Goal: Task Accomplishment & Management: Use online tool/utility

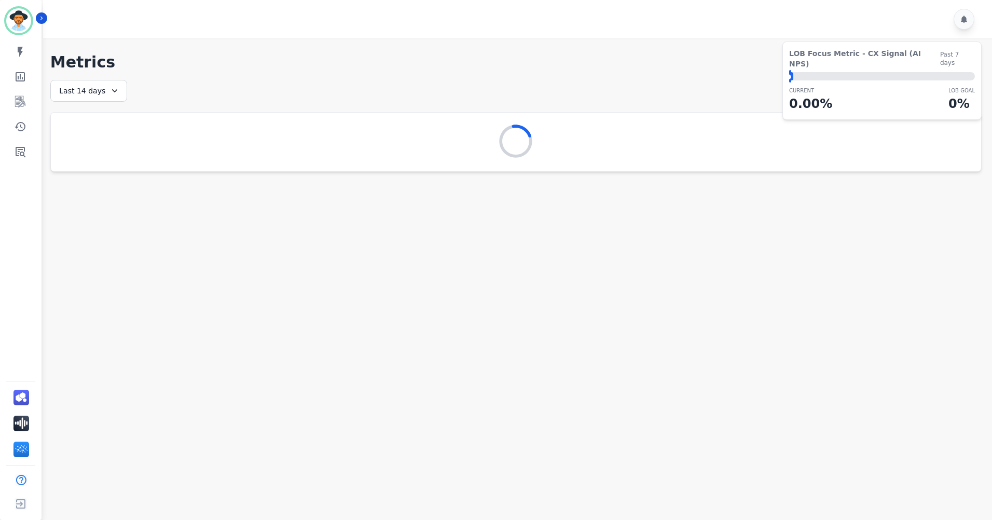
click at [102, 94] on div "Last 14 days" at bounding box center [88, 91] width 77 height 22
click at [110, 162] on li "Last 14 days" at bounding box center [95, 166] width 52 height 10
click at [17, 152] on icon "Sidebar" at bounding box center [21, 152] width 10 height 10
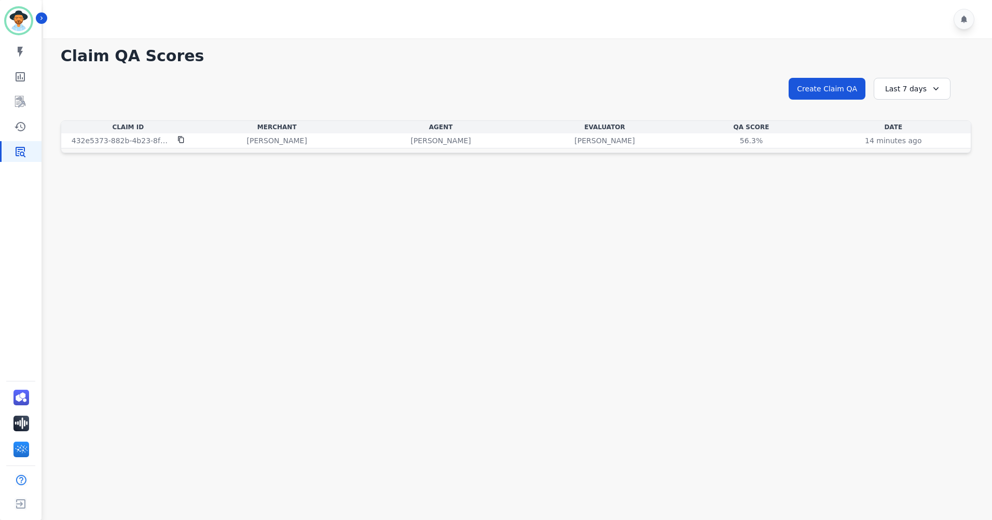
click at [356, 149] on div "Claim Id Merchant Agent Evaluator QA Score Date 432e5373-882b-4b23-8faa-48f3f33…" at bounding box center [516, 136] width 910 height 33
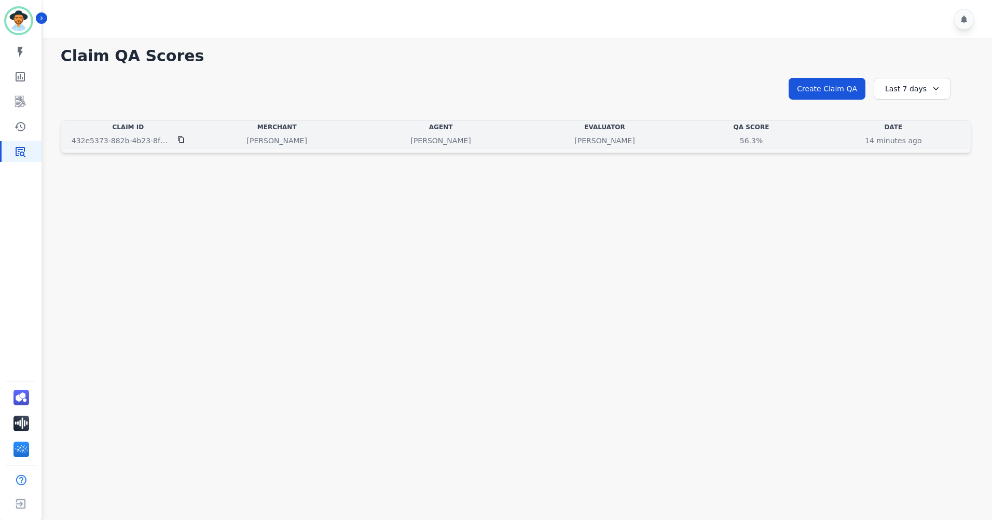
click at [431, 144] on p "[PERSON_NAME]" at bounding box center [440, 140] width 60 height 10
click at [877, 141] on p "14 minutes ago" at bounding box center [892, 140] width 57 height 10
click at [177, 140] on div "432e5373-882b-4b23-8faa-48f3f332944e" at bounding box center [128, 140] width 130 height 10
click at [448, 140] on p "[PERSON_NAME]" at bounding box center [440, 140] width 60 height 10
click at [741, 143] on div "56.3%" at bounding box center [751, 140] width 47 height 10
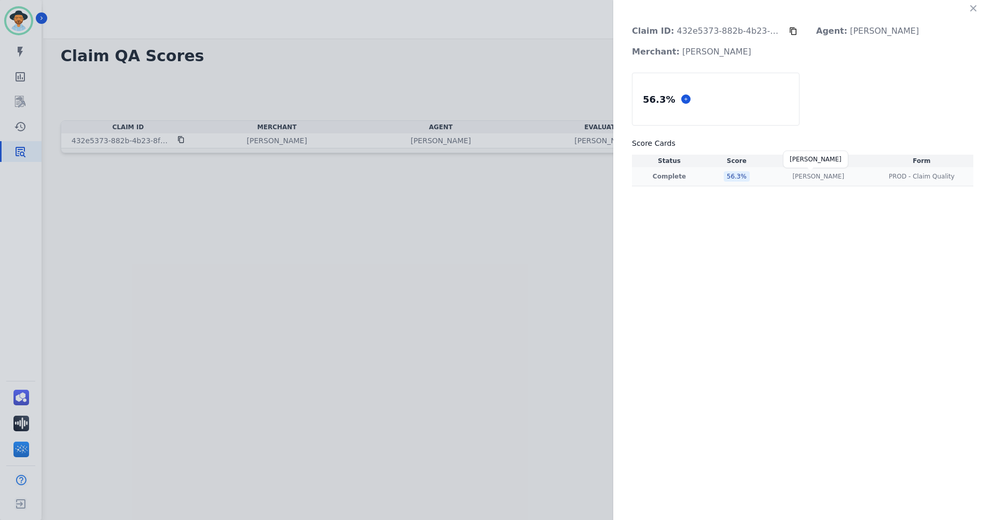
click at [819, 175] on p "[PERSON_NAME]" at bounding box center [818, 176] width 52 height 8
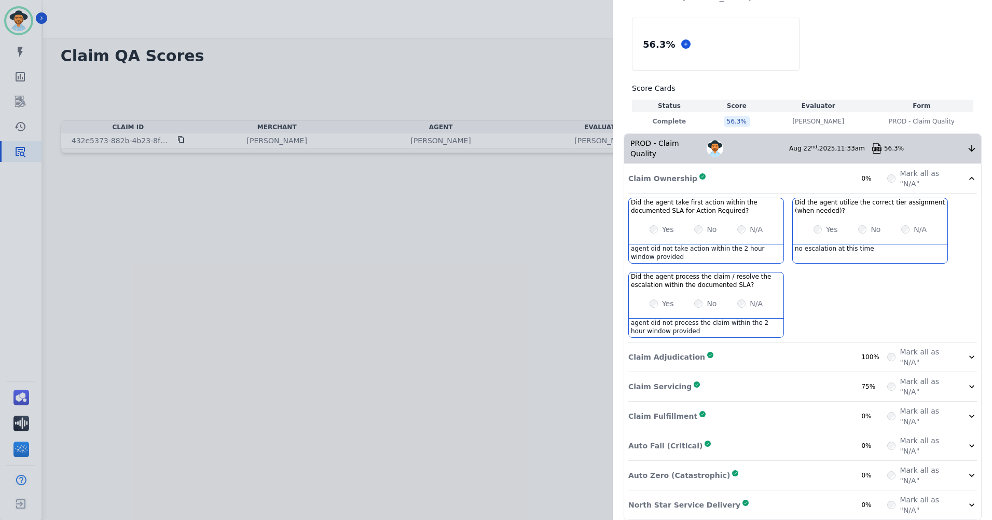
scroll to position [55, 0]
click at [966, 351] on icon at bounding box center [971, 356] width 10 height 10
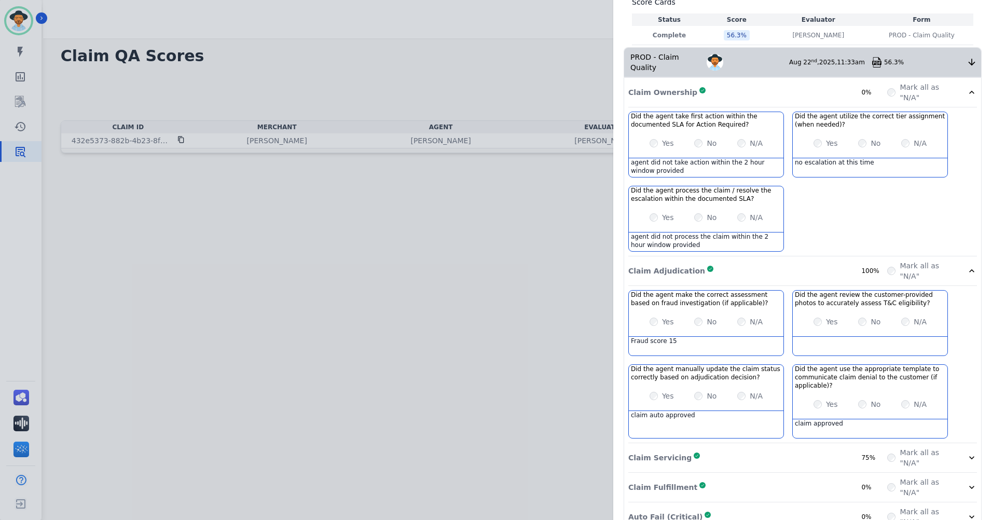
scroll to position [159, 0]
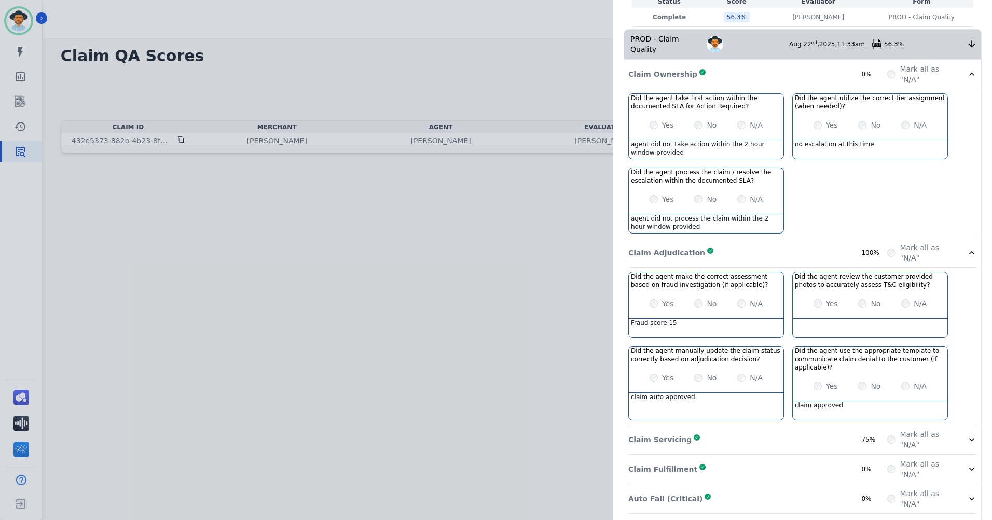
click at [966, 247] on icon at bounding box center [971, 252] width 10 height 10
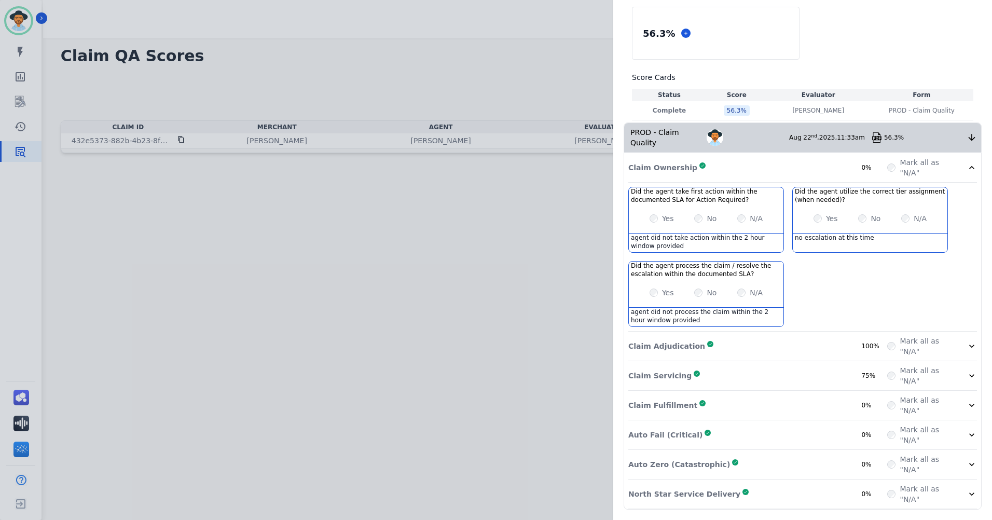
scroll to position [55, 0]
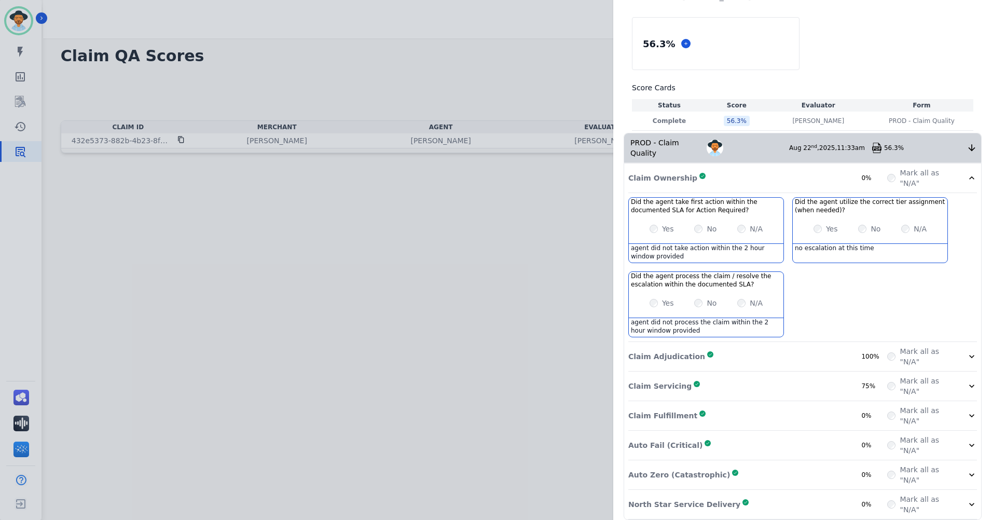
click at [966, 381] on icon at bounding box center [971, 386] width 10 height 10
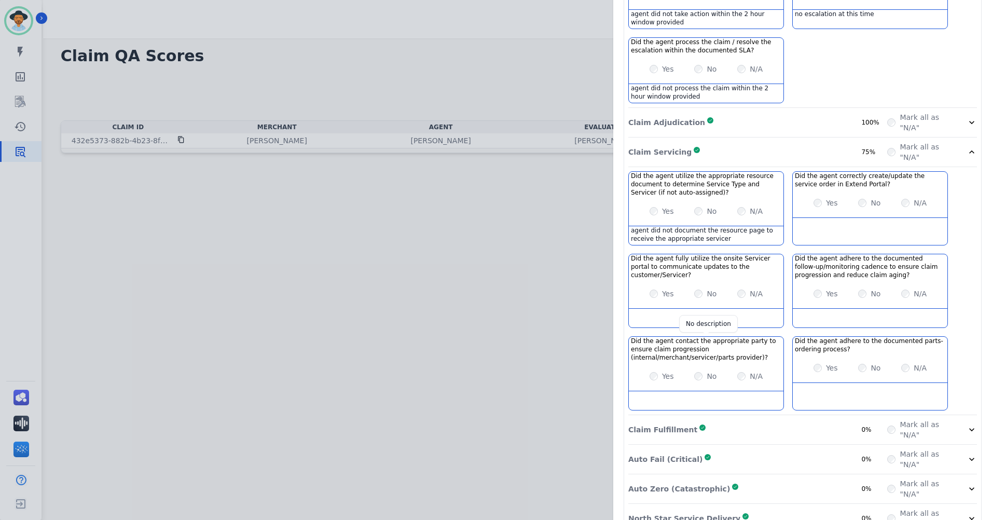
scroll to position [303, 0]
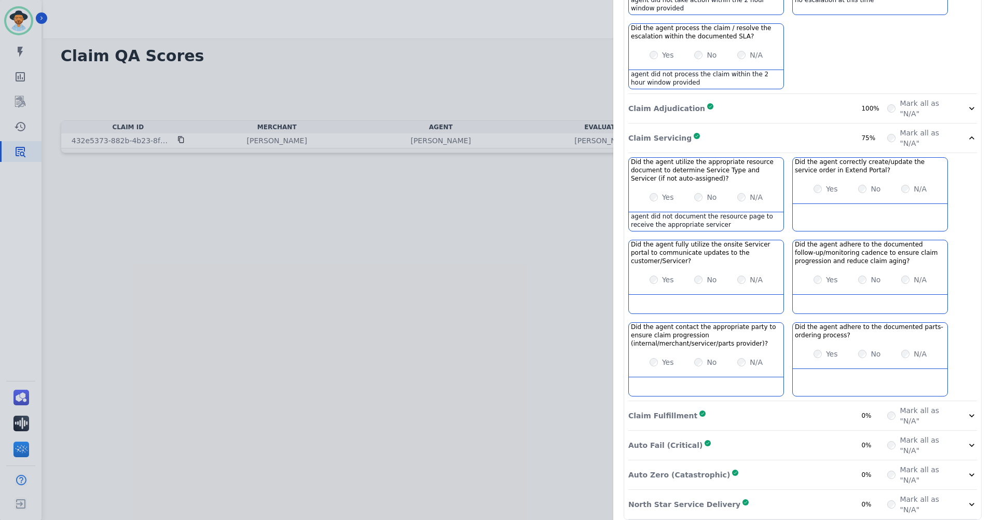
click at [962, 129] on div "Mark all as "N/A"" at bounding box center [932, 138] width 90 height 21
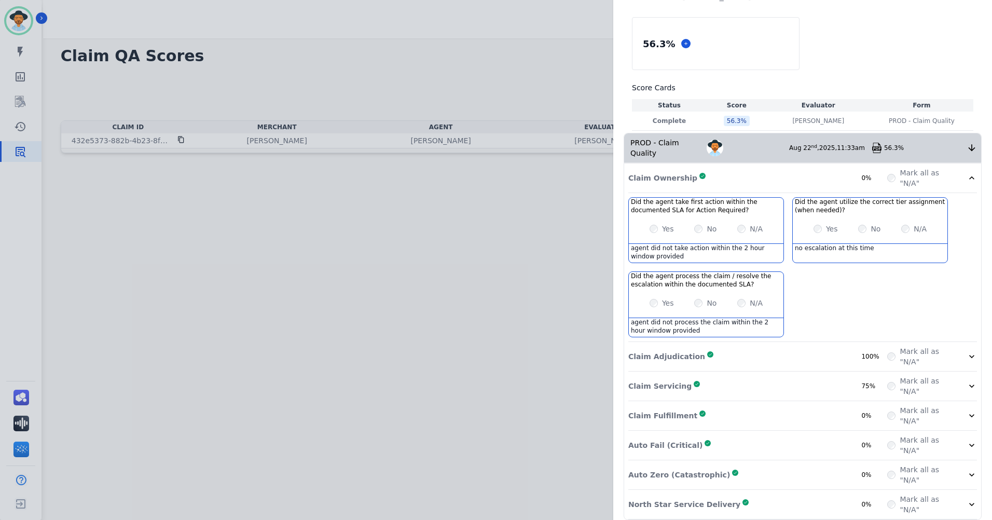
click at [969, 176] on icon at bounding box center [971, 177] width 5 height 3
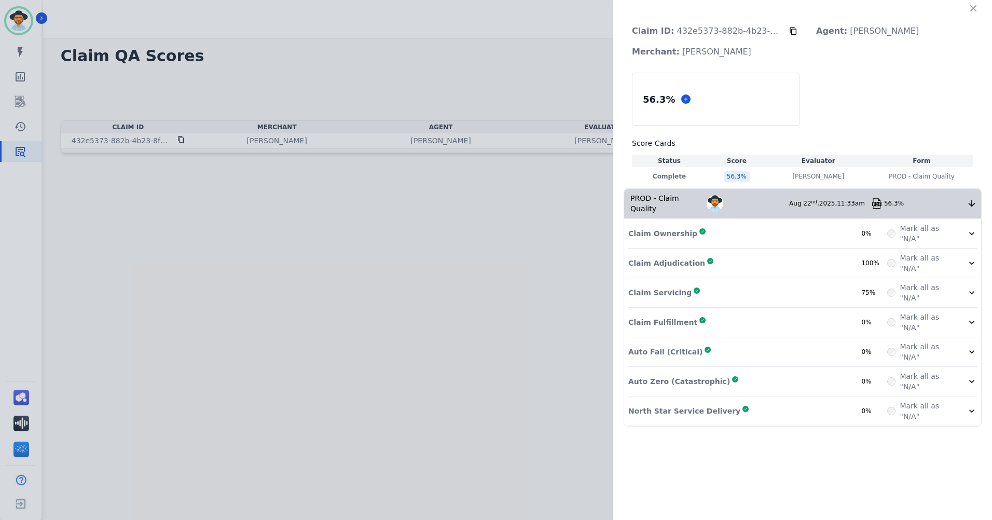
scroll to position [0, 0]
click at [966, 317] on icon at bounding box center [971, 322] width 10 height 10
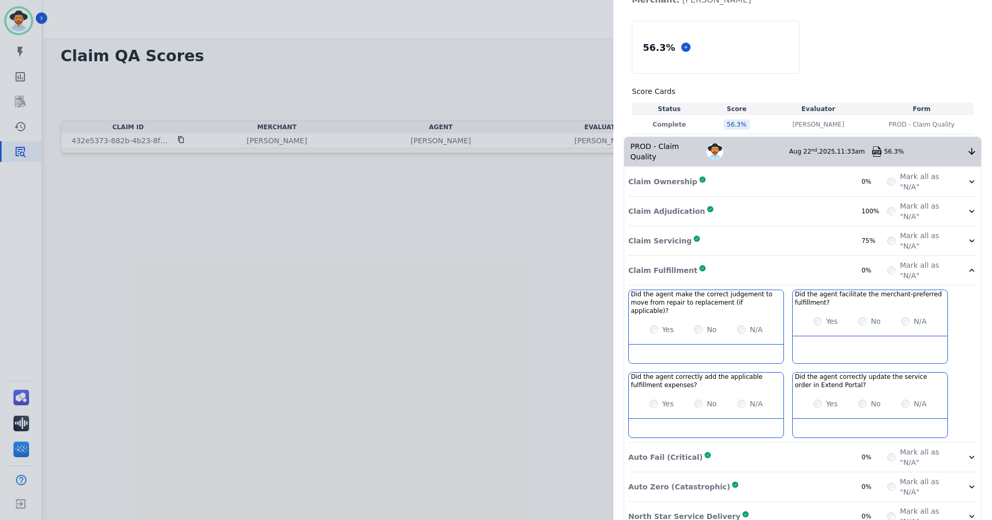
scroll to position [55, 0]
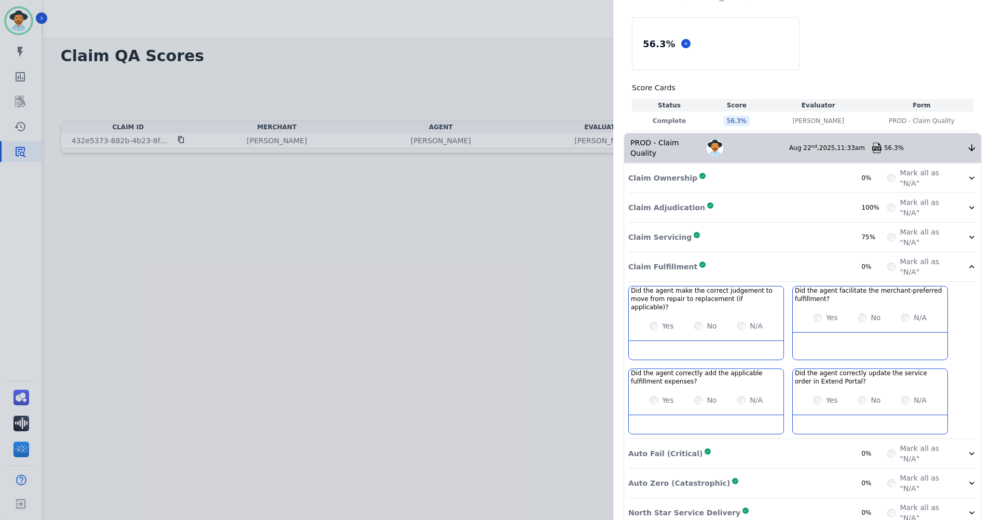
click at [966, 261] on icon at bounding box center [971, 266] width 10 height 10
click at [966, 213] on icon at bounding box center [971, 207] width 10 height 10
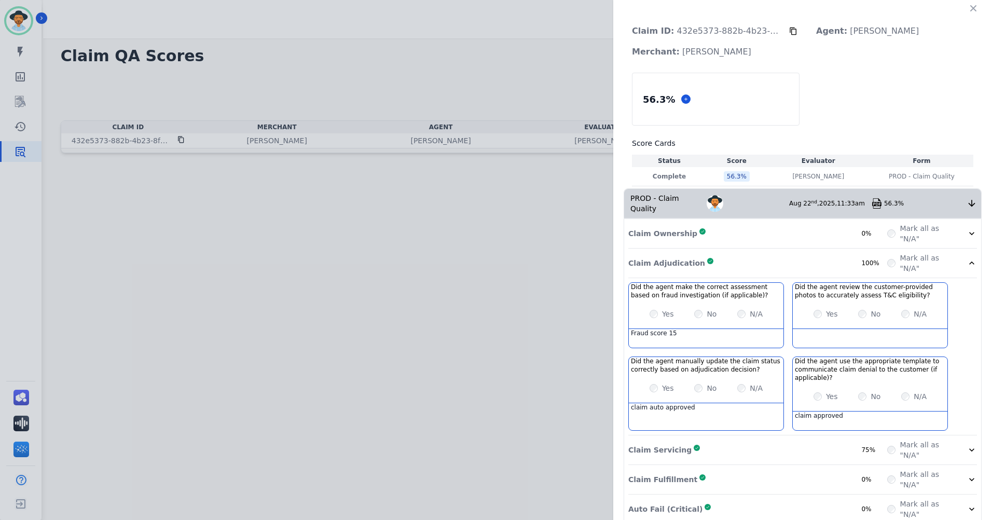
click at [966, 258] on icon at bounding box center [971, 263] width 10 height 10
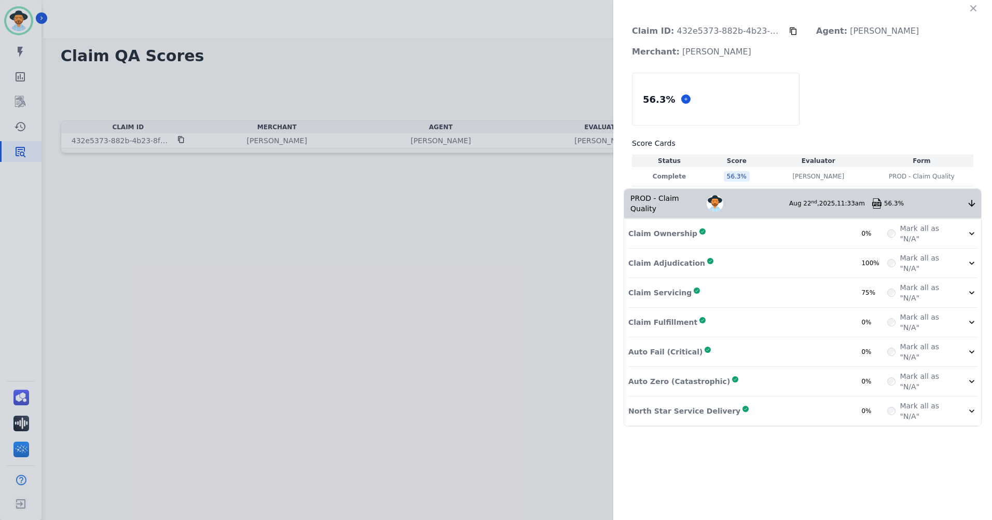
click at [969, 346] on icon at bounding box center [971, 351] width 10 height 10
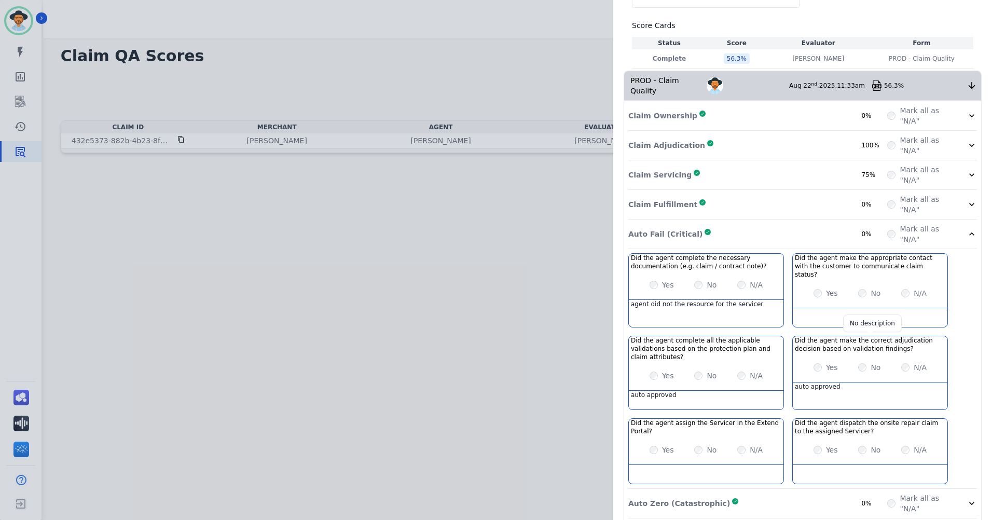
scroll to position [130, 0]
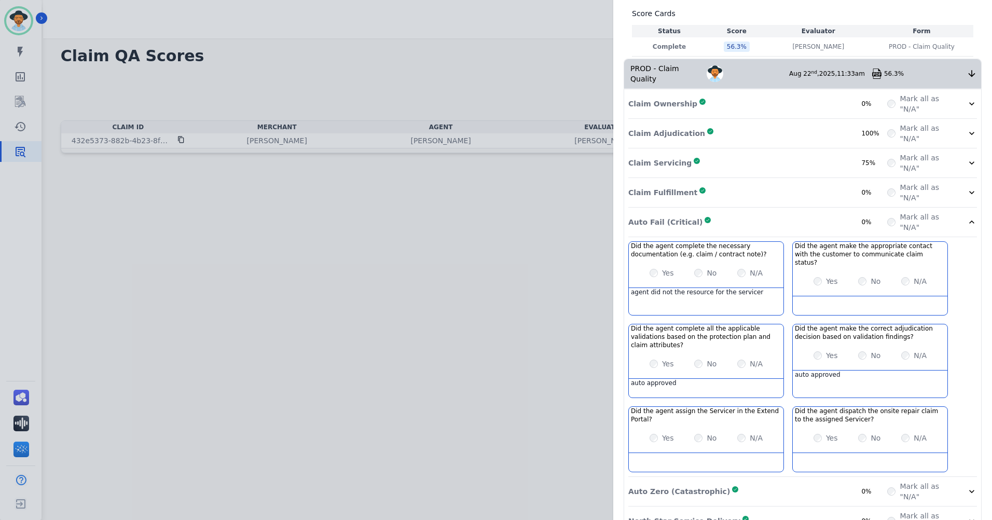
click at [966, 217] on icon at bounding box center [971, 222] width 10 height 10
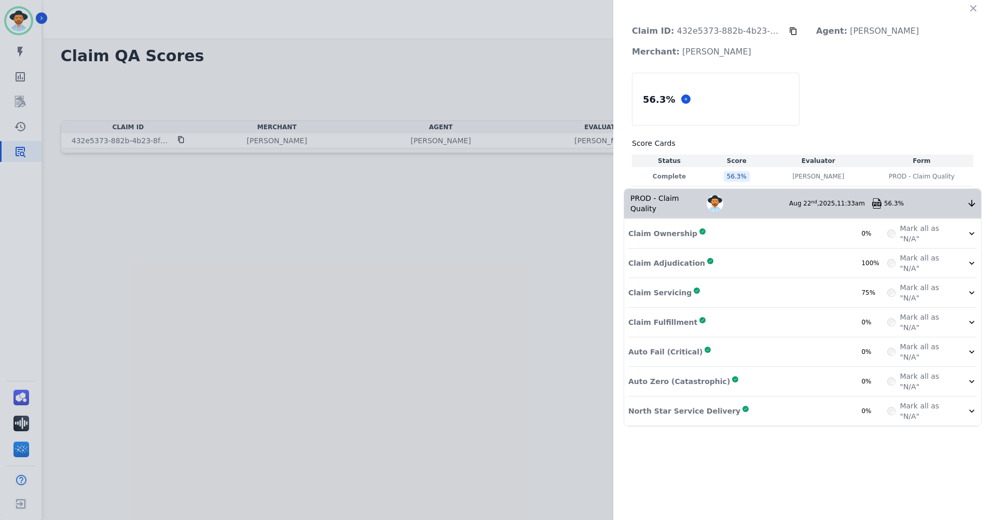
click at [970, 376] on icon at bounding box center [971, 381] width 10 height 10
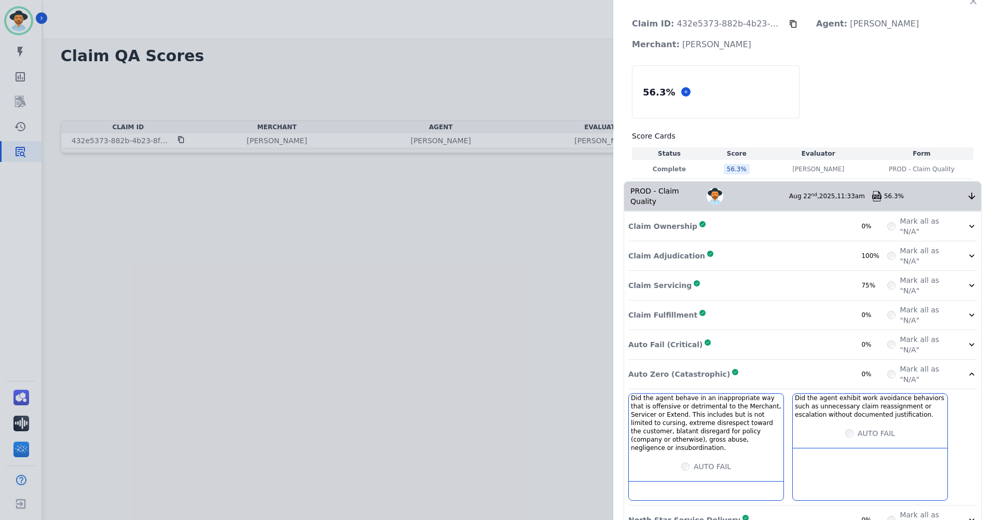
scroll to position [15, 0]
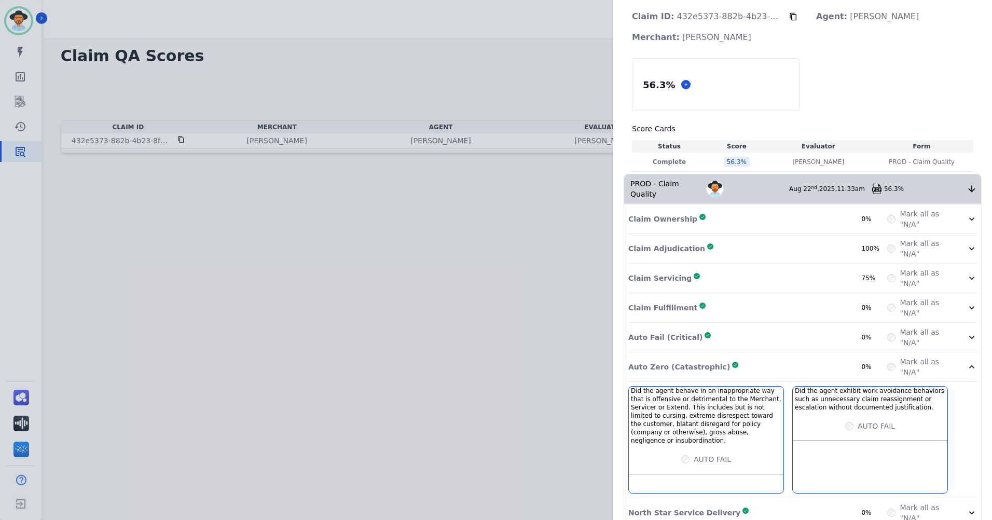
click at [966, 361] on icon at bounding box center [971, 366] width 10 height 10
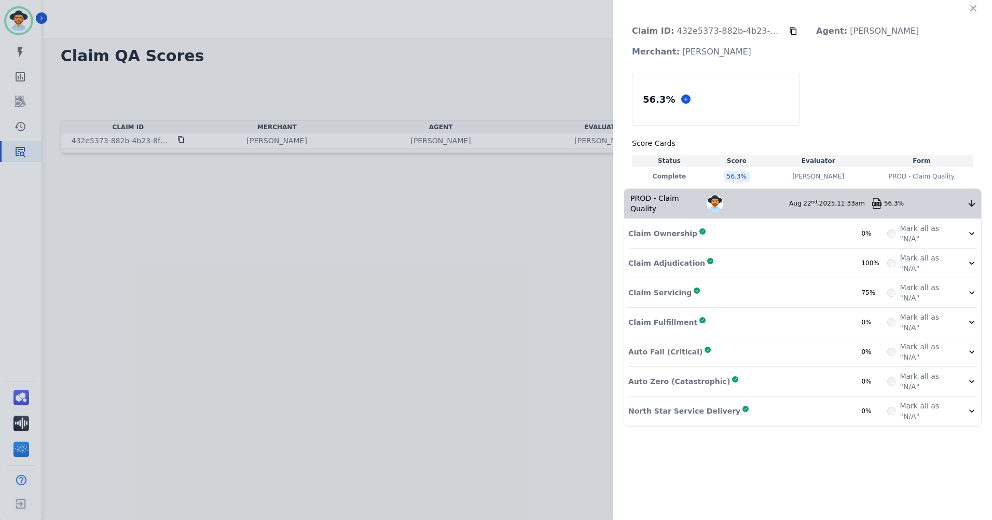
scroll to position [0, 0]
click at [971, 406] on icon at bounding box center [971, 411] width 10 height 10
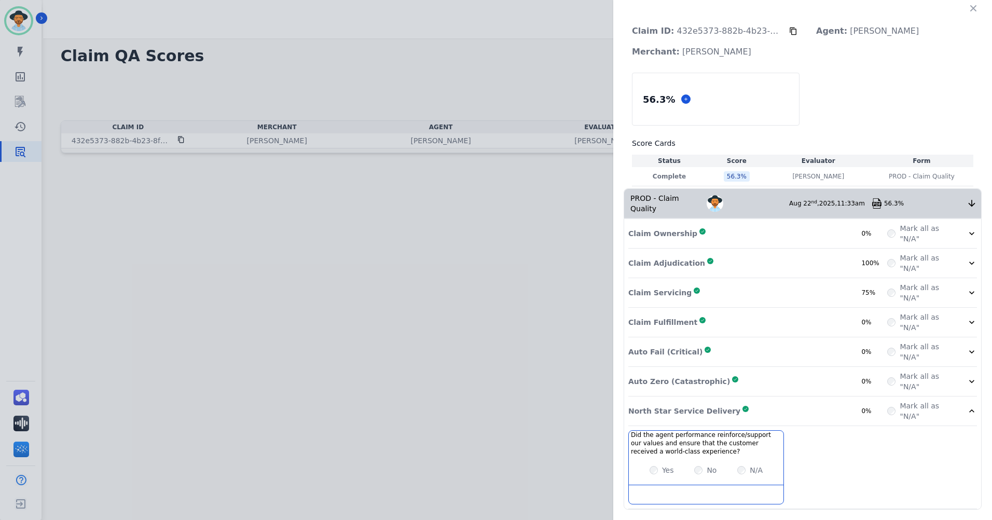
click at [967, 406] on icon at bounding box center [971, 411] width 10 height 10
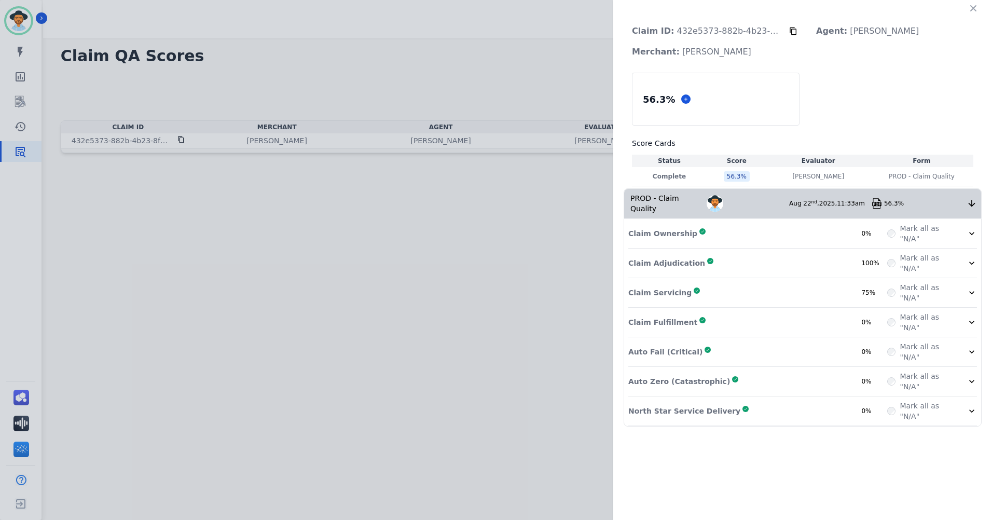
click at [970, 198] on icon at bounding box center [971, 203] width 10 height 10
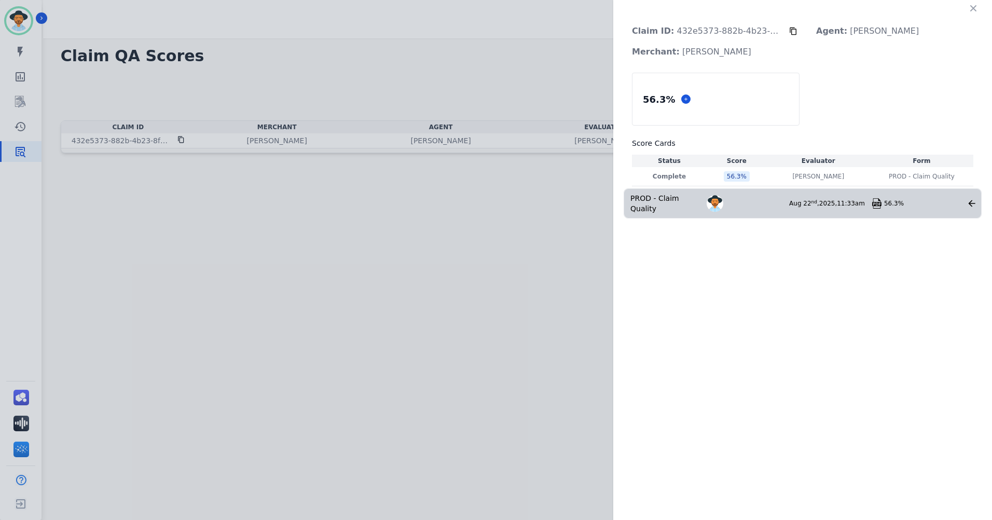
click at [970, 200] on icon at bounding box center [971, 203] width 7 height 7
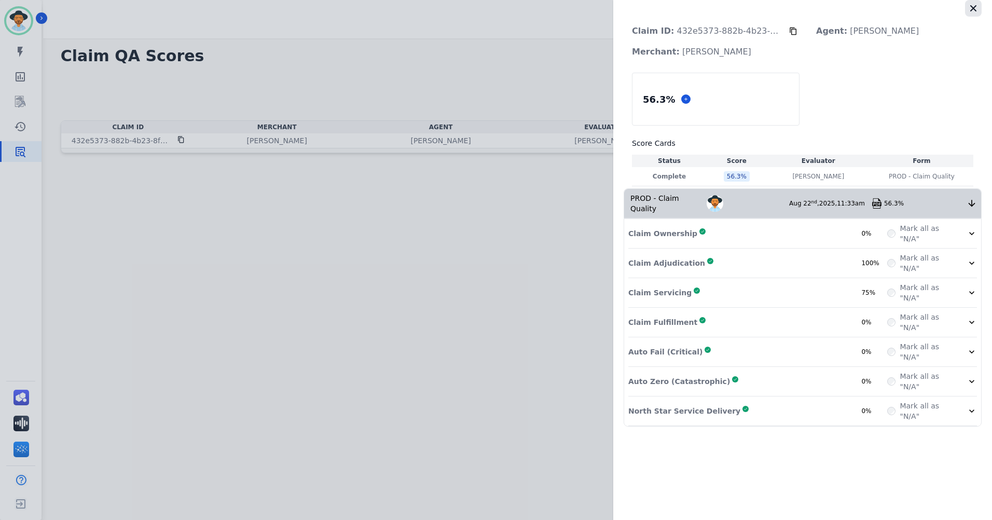
click at [974, 11] on icon "button" at bounding box center [973, 8] width 10 height 10
